Goal: Register for event/course

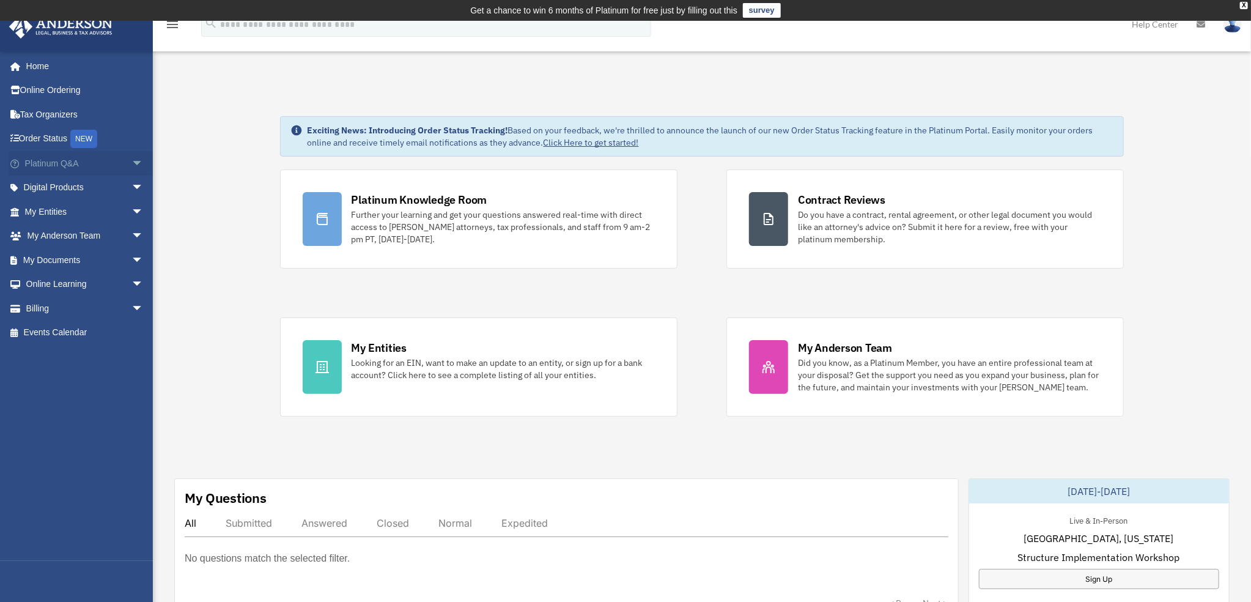
click at [56, 165] on link "Platinum Q&A arrow_drop_down" at bounding box center [86, 163] width 154 height 24
click at [131, 161] on span "arrow_drop_down" at bounding box center [143, 163] width 24 height 25
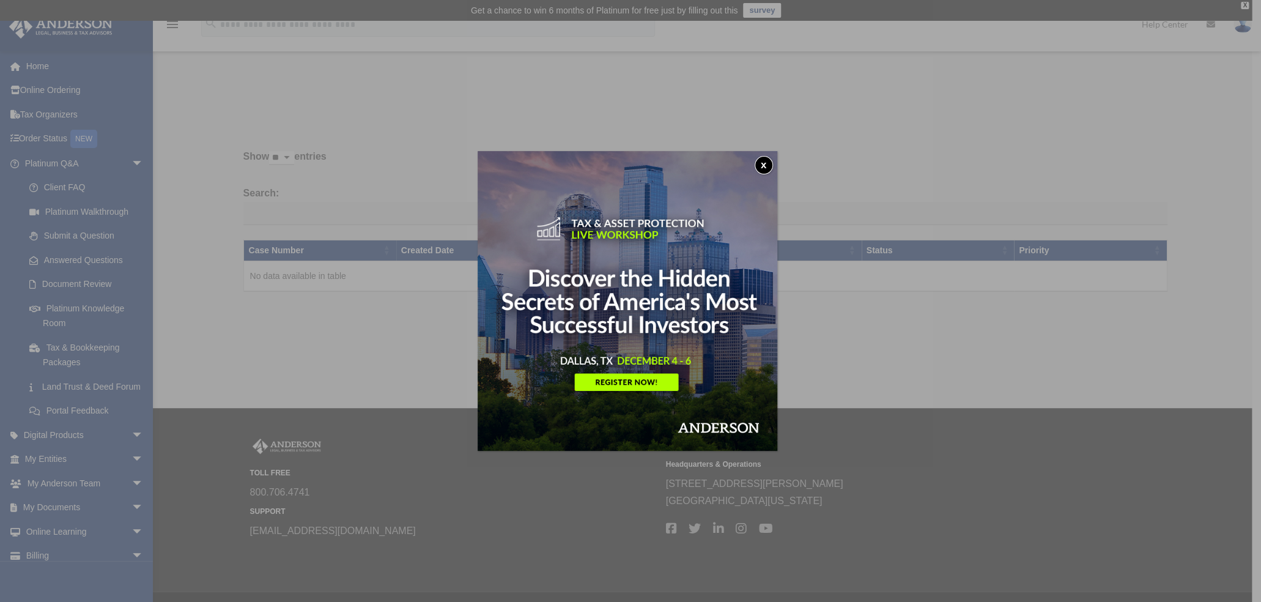
click at [127, 450] on div "x" at bounding box center [630, 301] width 1261 height 602
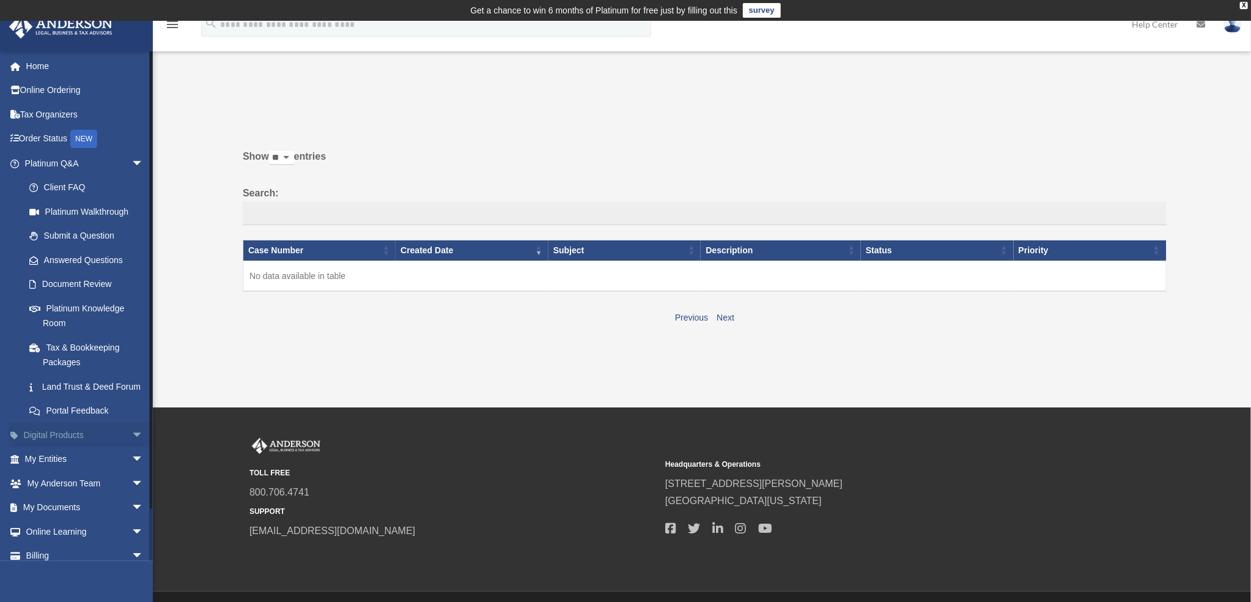
click at [131, 448] on span "arrow_drop_down" at bounding box center [143, 435] width 24 height 25
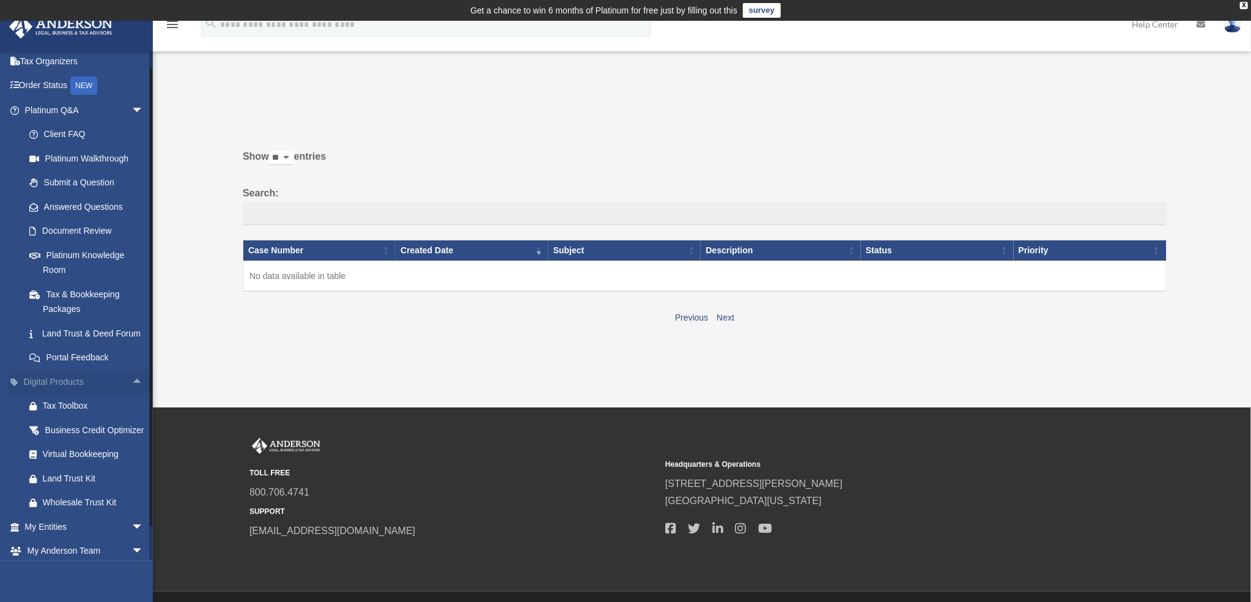
scroll to position [61, 0]
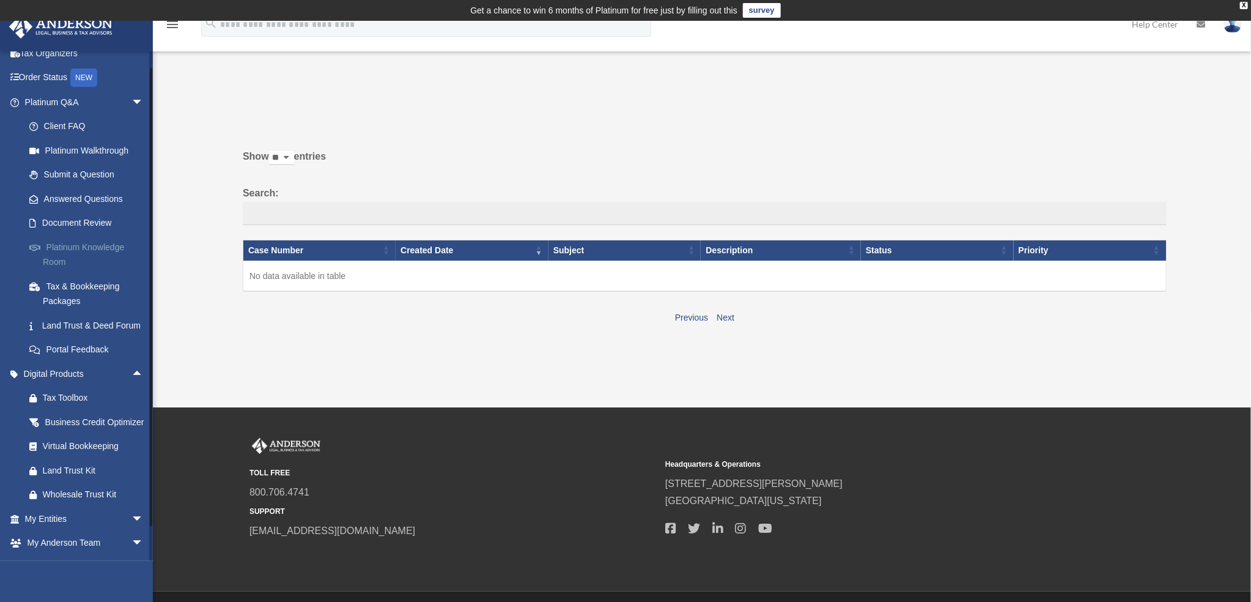
click at [76, 245] on link "Platinum Knowledge Room" at bounding box center [89, 254] width 145 height 39
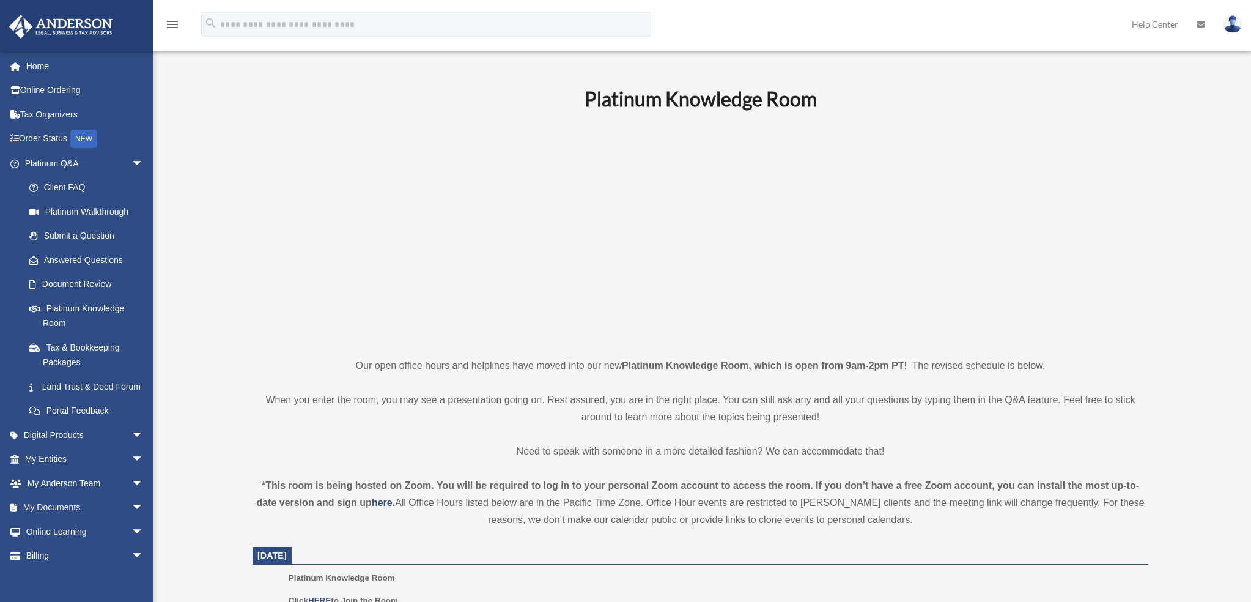
click at [61, 325] on link "Platinum Knowledge Room" at bounding box center [86, 315] width 139 height 39
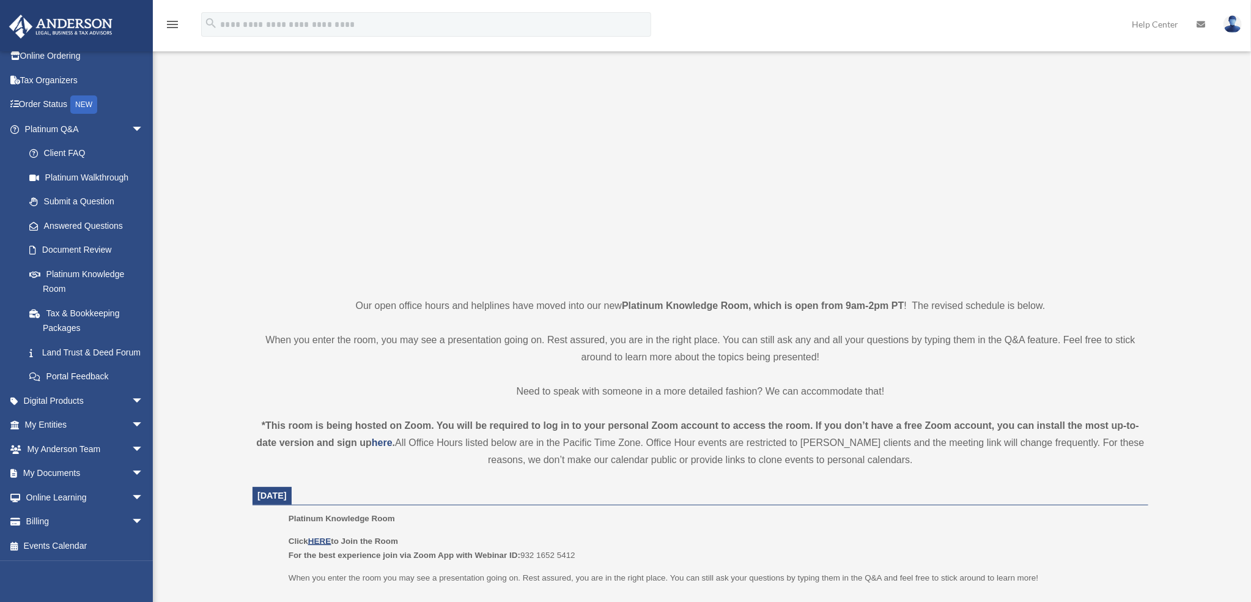
scroll to position [82, 0]
click at [131, 496] on span "arrow_drop_down" at bounding box center [143, 497] width 24 height 25
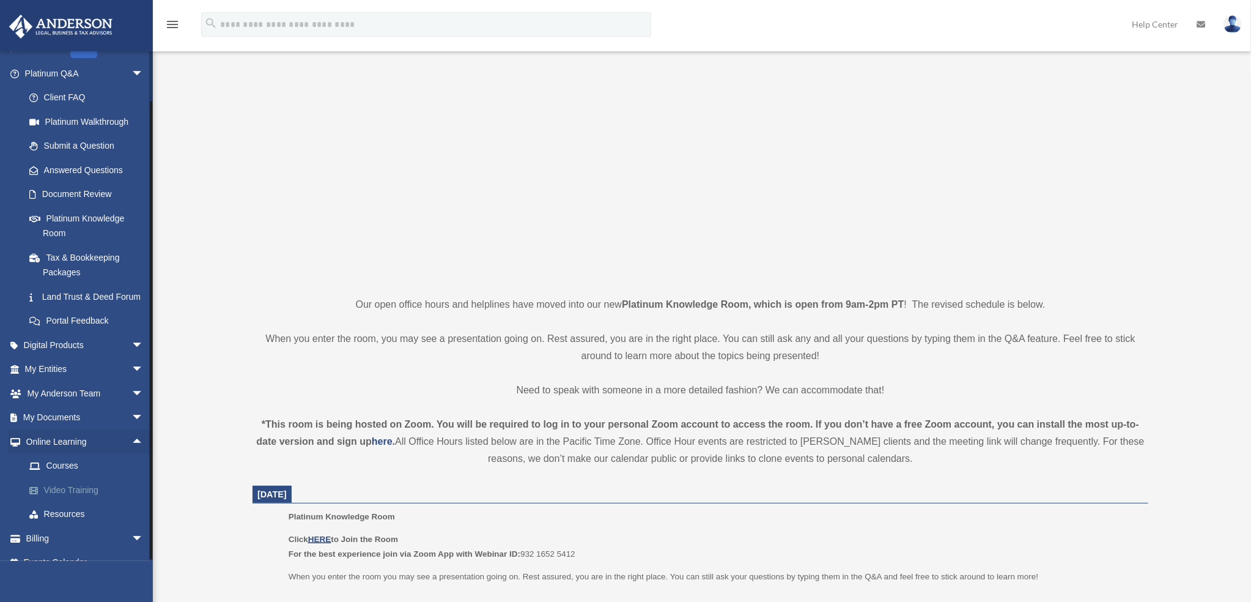
scroll to position [120, 0]
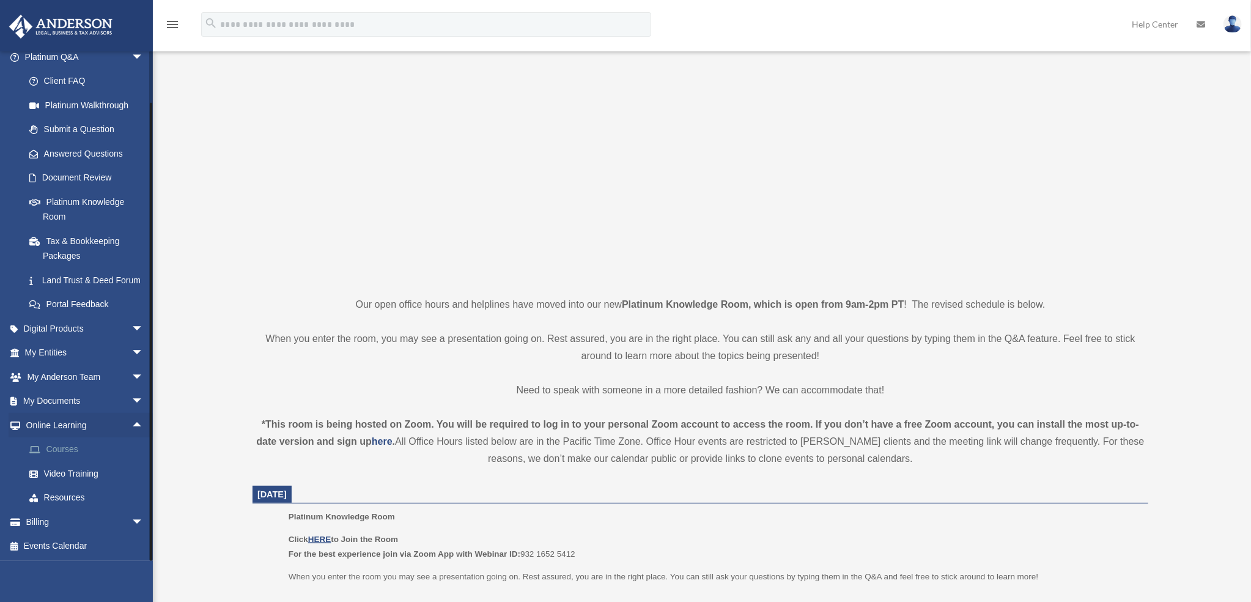
click at [62, 451] on link "Courses" at bounding box center [89, 449] width 145 height 24
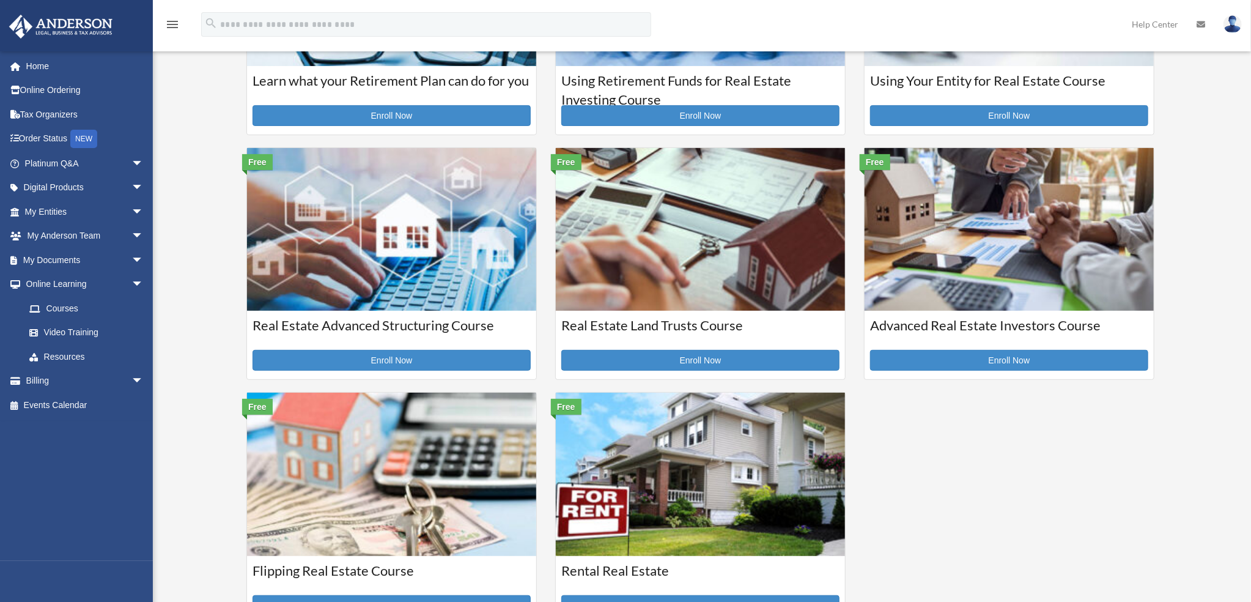
scroll to position [245, 0]
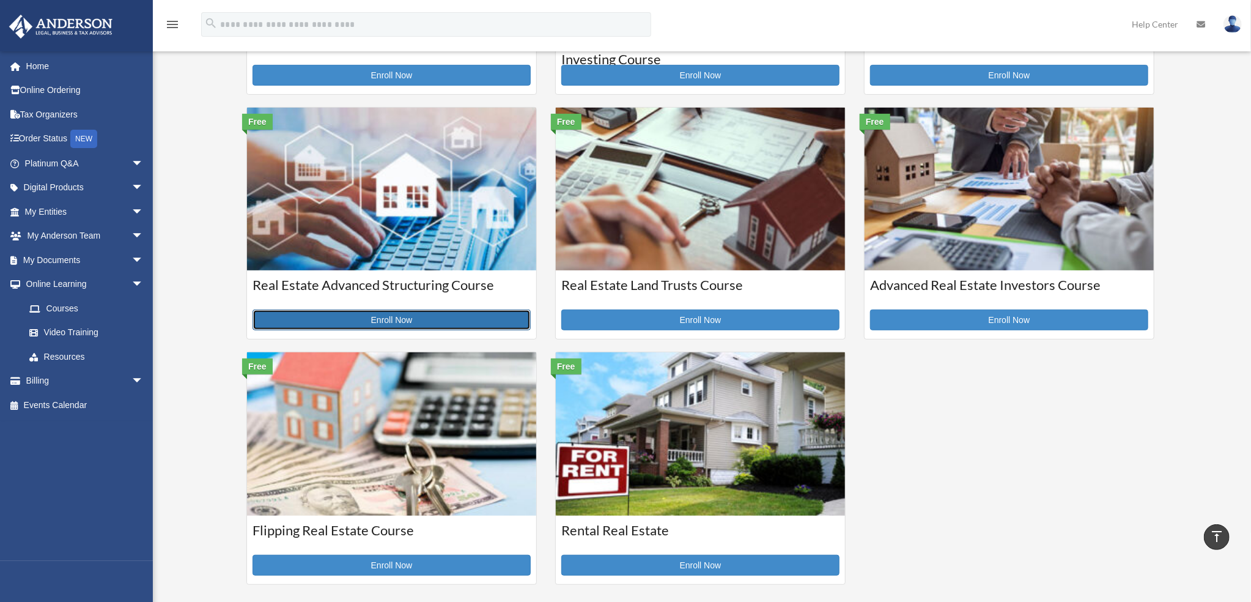
click at [380, 315] on link "Enroll Now" at bounding box center [392, 319] width 278 height 21
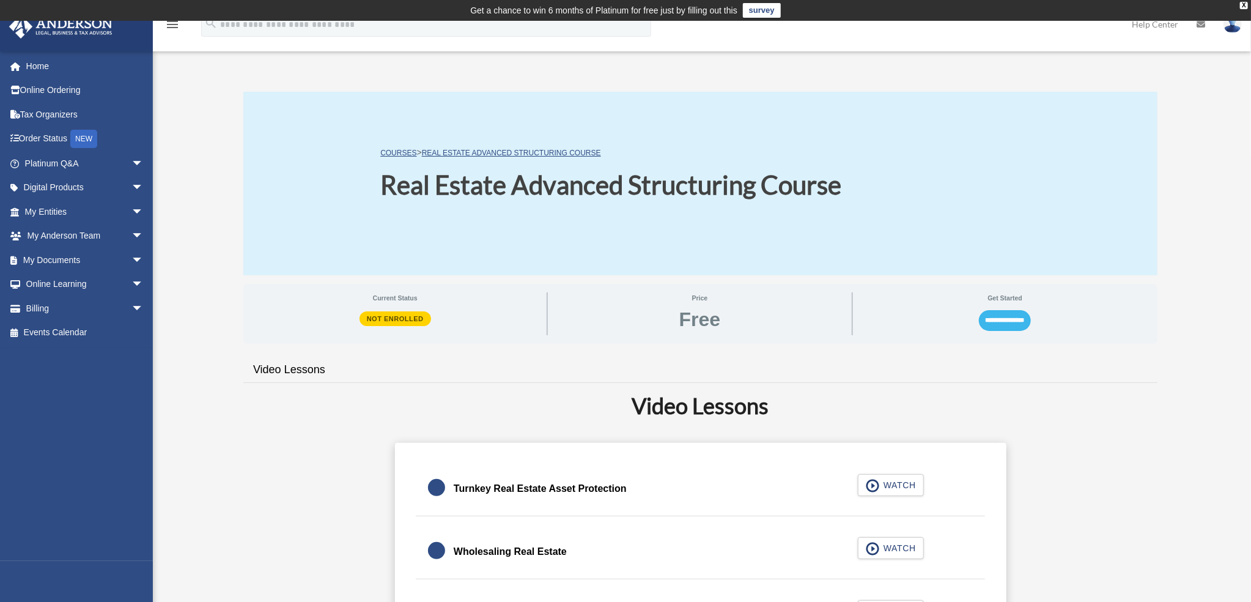
click at [994, 321] on input "**********" at bounding box center [1005, 320] width 52 height 21
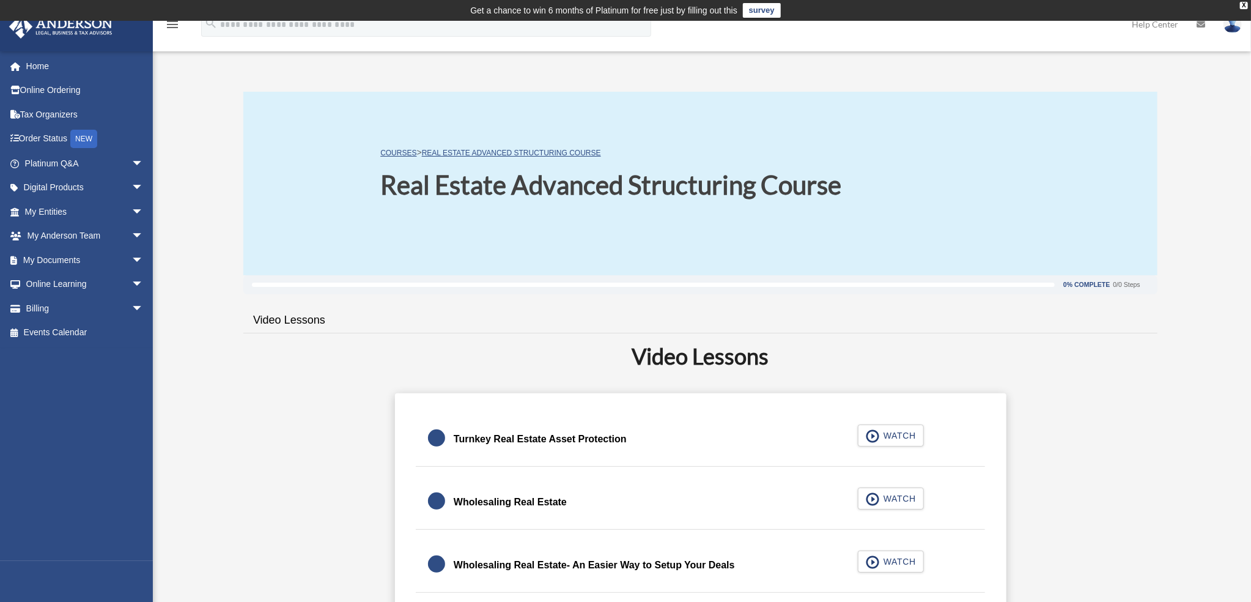
click at [738, 188] on h1 "Real Estate Advanced Structuring Course" at bounding box center [610, 185] width 461 height 36
click at [330, 204] on div "COURSES > Real Estate Advanced Structuring Course Real Estate Advanced Structur…" at bounding box center [700, 183] width 914 height 183
click at [889, 439] on span "WATCH" at bounding box center [898, 435] width 36 height 12
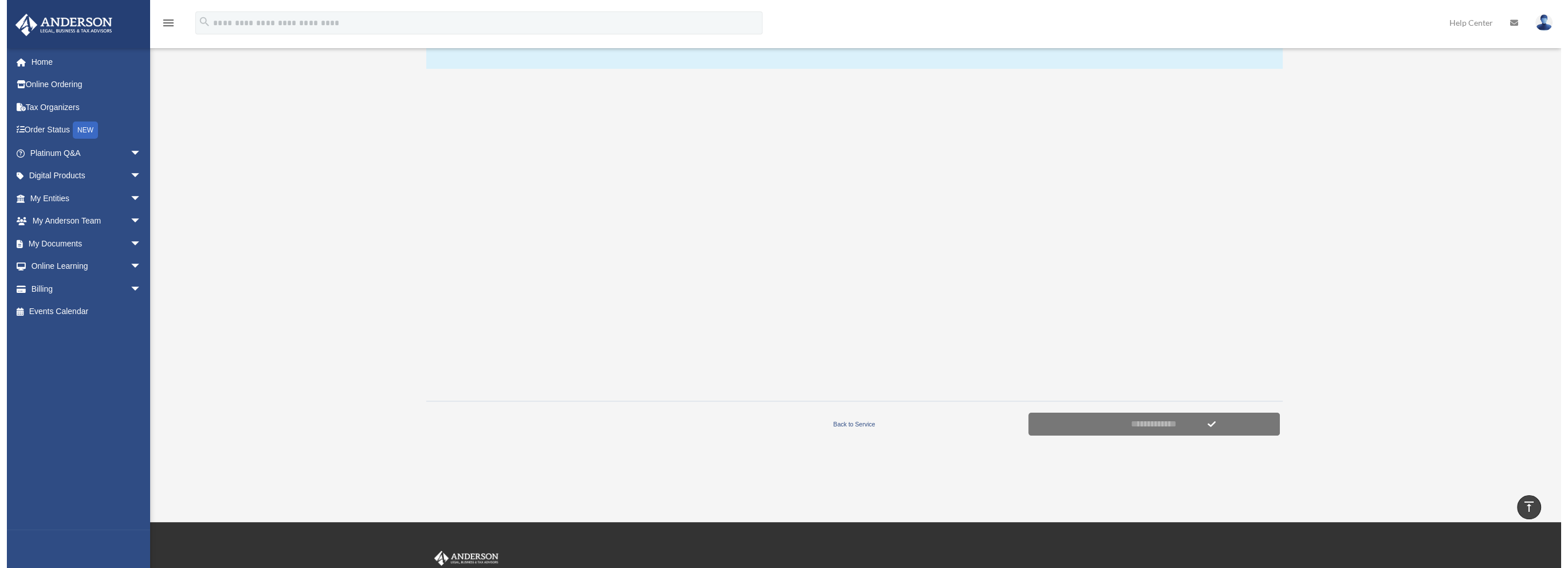
scroll to position [205, 0]
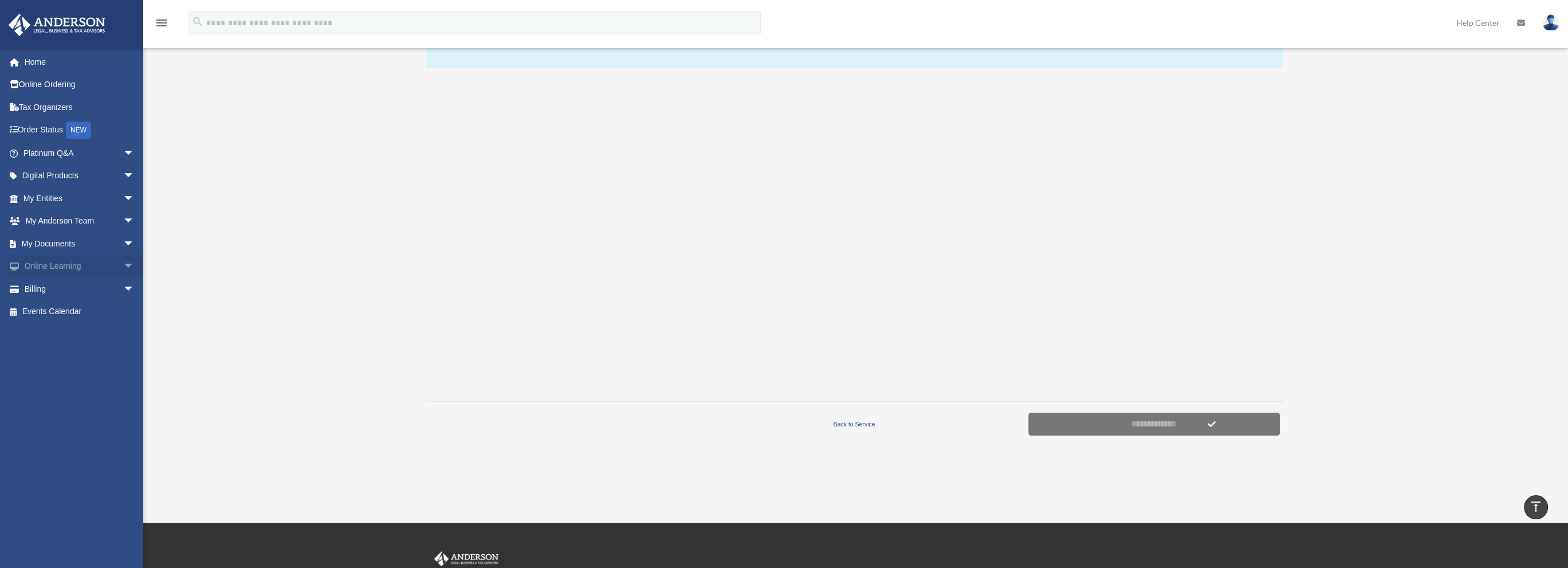
click at [123, 268] on span "arrow_drop_down" at bounding box center [134, 266] width 22 height 23
click at [55, 286] on link "Courses" at bounding box center [83, 289] width 136 height 22
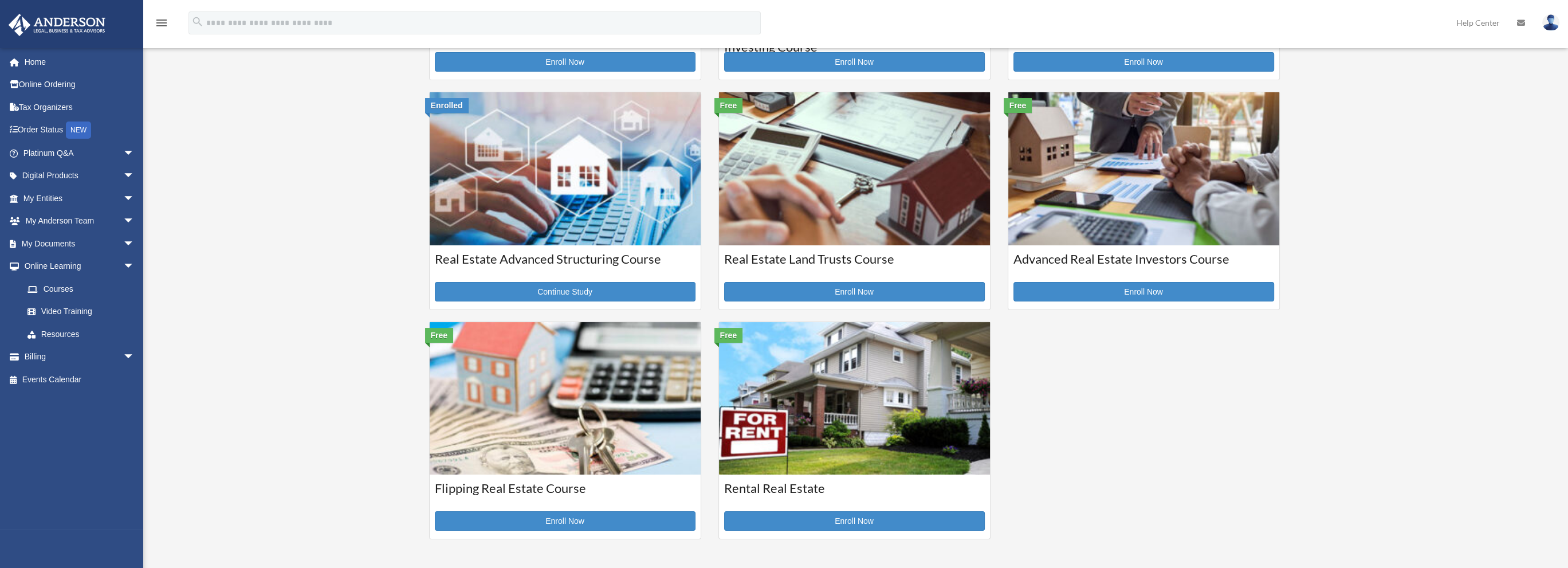
scroll to position [344, 0]
